Goal: Task Accomplishment & Management: Use online tool/utility

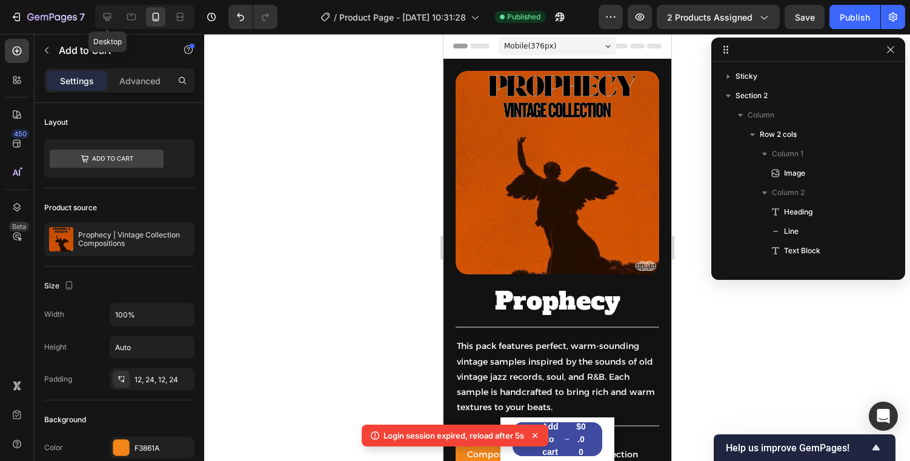
scroll to position [268, 0]
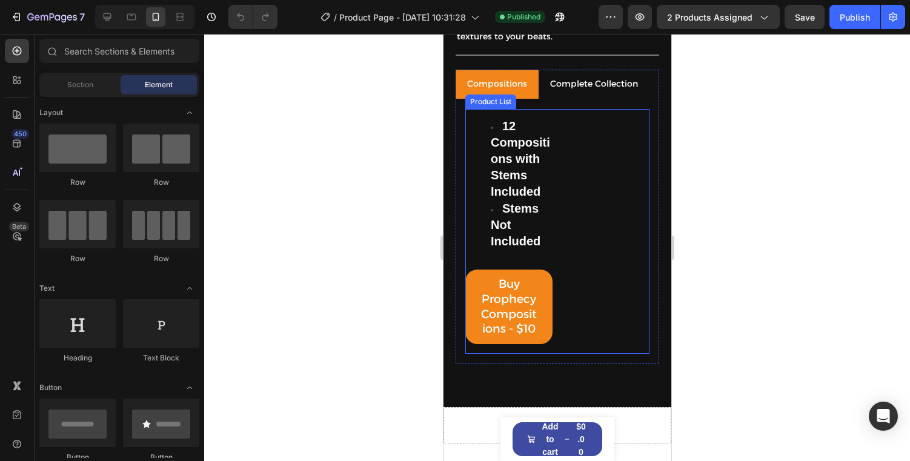
scroll to position [422, 0]
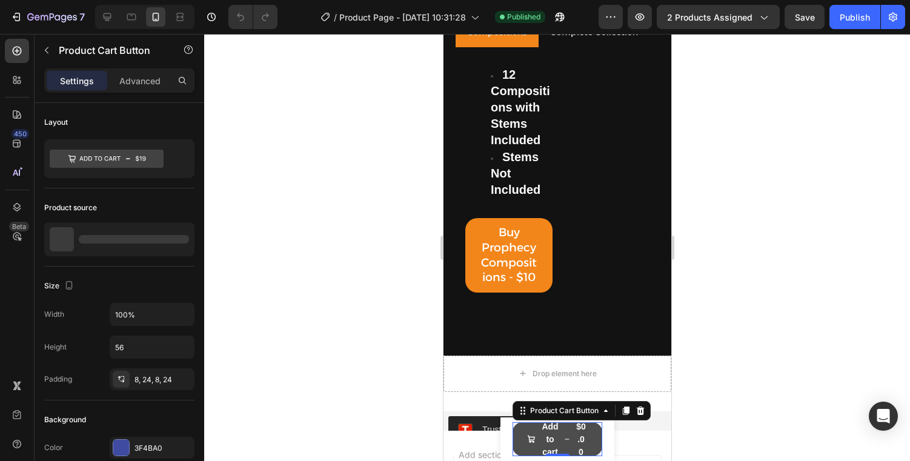
click at [576, 448] on div "$0.00" at bounding box center [580, 439] width 13 height 41
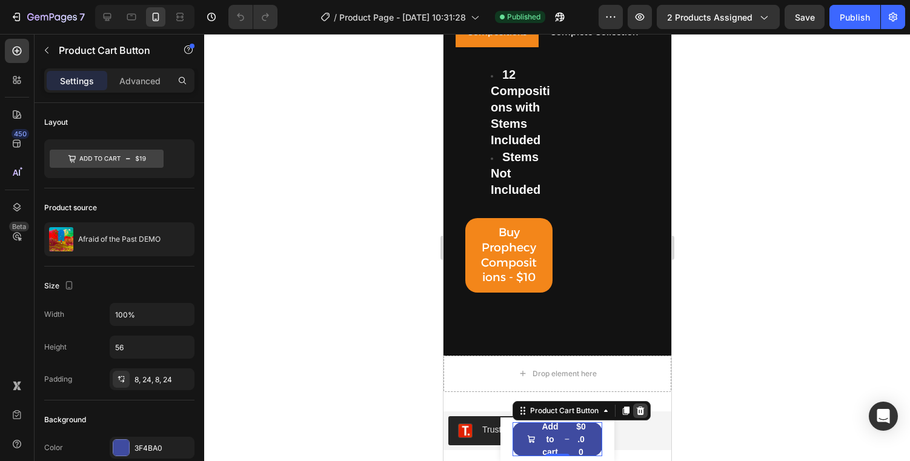
click at [640, 413] on icon at bounding box center [640, 410] width 8 height 8
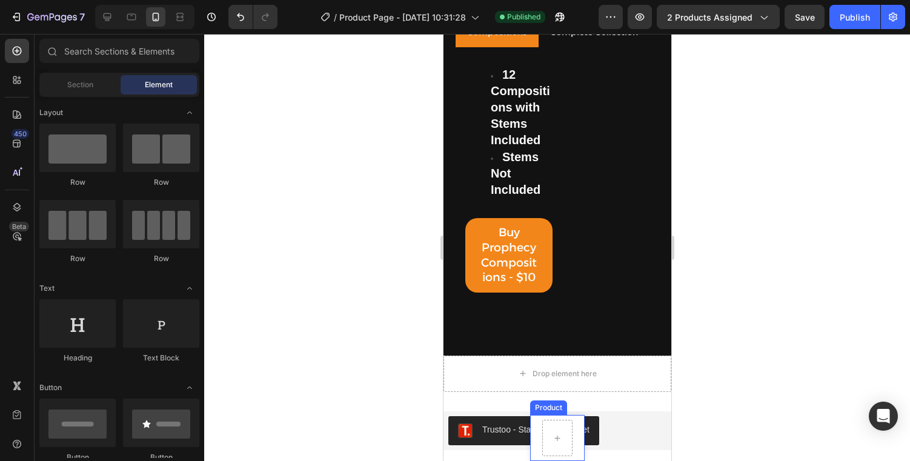
click at [577, 424] on div "Product Images Afraid of the Past DEMO Product Title $0.00 Product Price Produc…" at bounding box center [556, 438] width 55 height 46
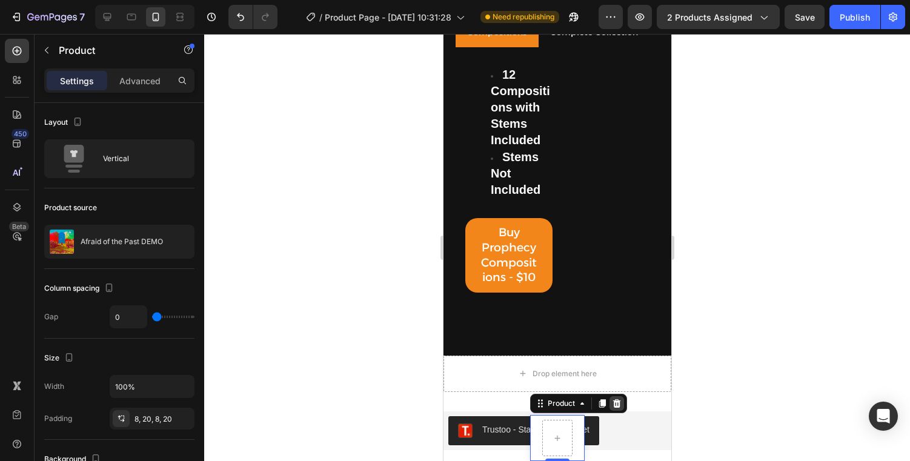
click at [614, 402] on icon at bounding box center [616, 403] width 8 height 8
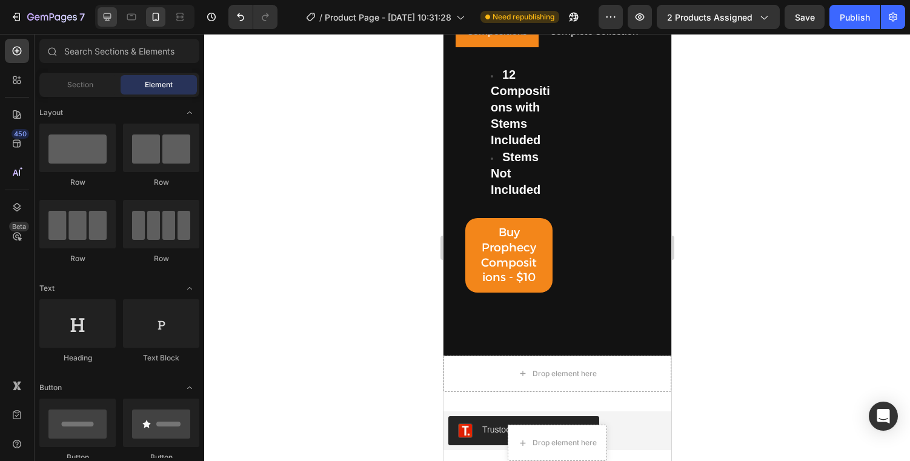
click at [109, 13] on icon at bounding box center [108, 17] width 8 height 8
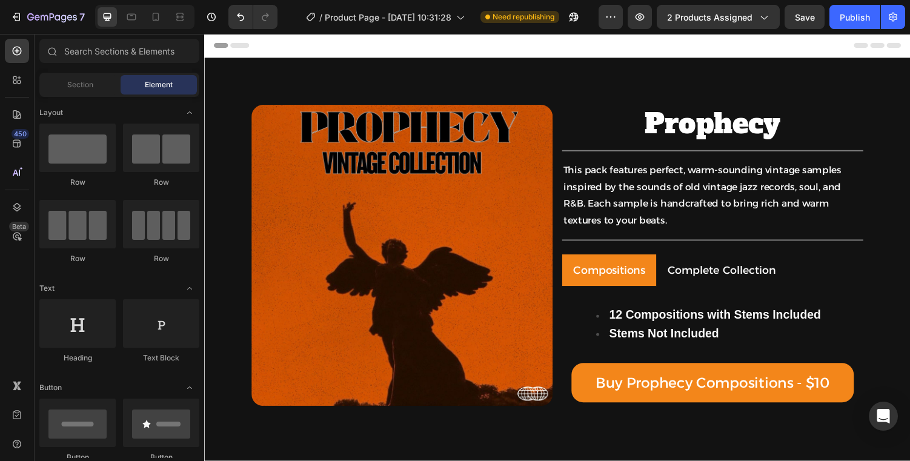
scroll to position [8, 0]
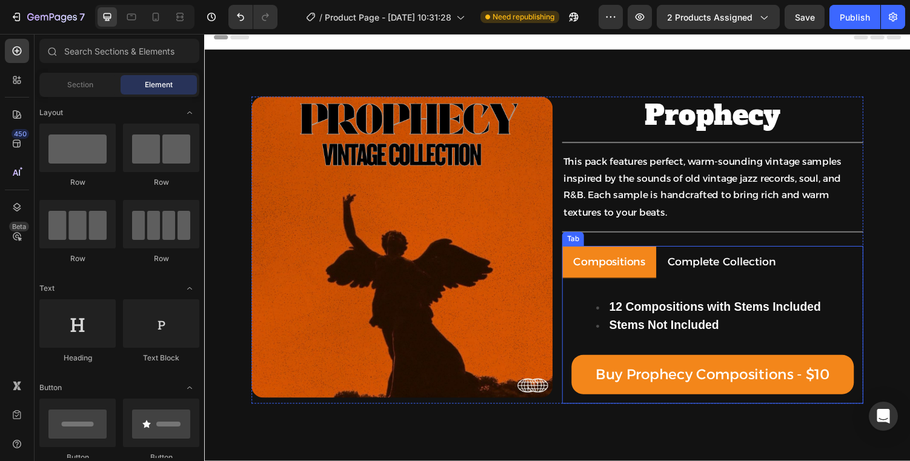
click at [698, 271] on p "Complete Collection" at bounding box center [736, 268] width 111 height 19
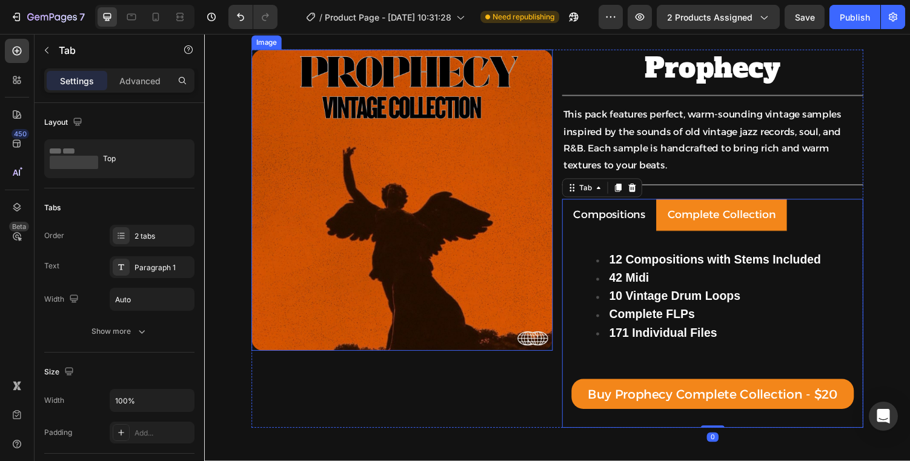
scroll to position [108, 0]
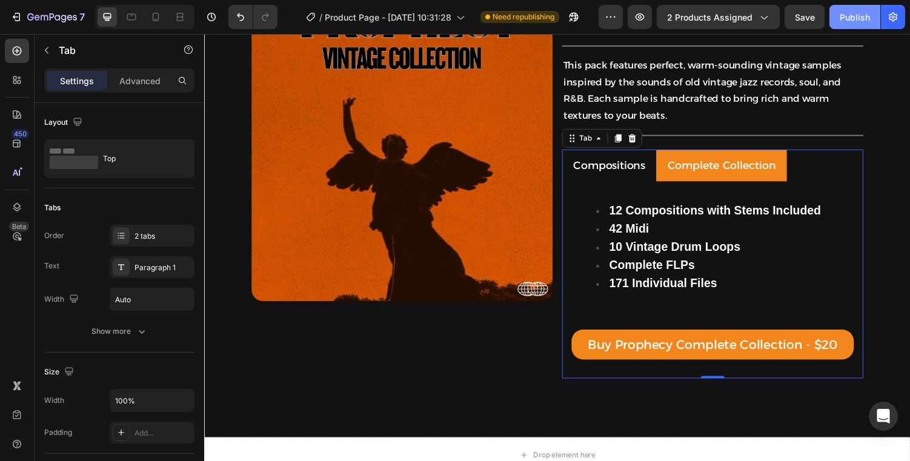
click at [874, 23] on button "Publish" at bounding box center [854, 17] width 51 height 24
